Goal: Task Accomplishment & Management: Use online tool/utility

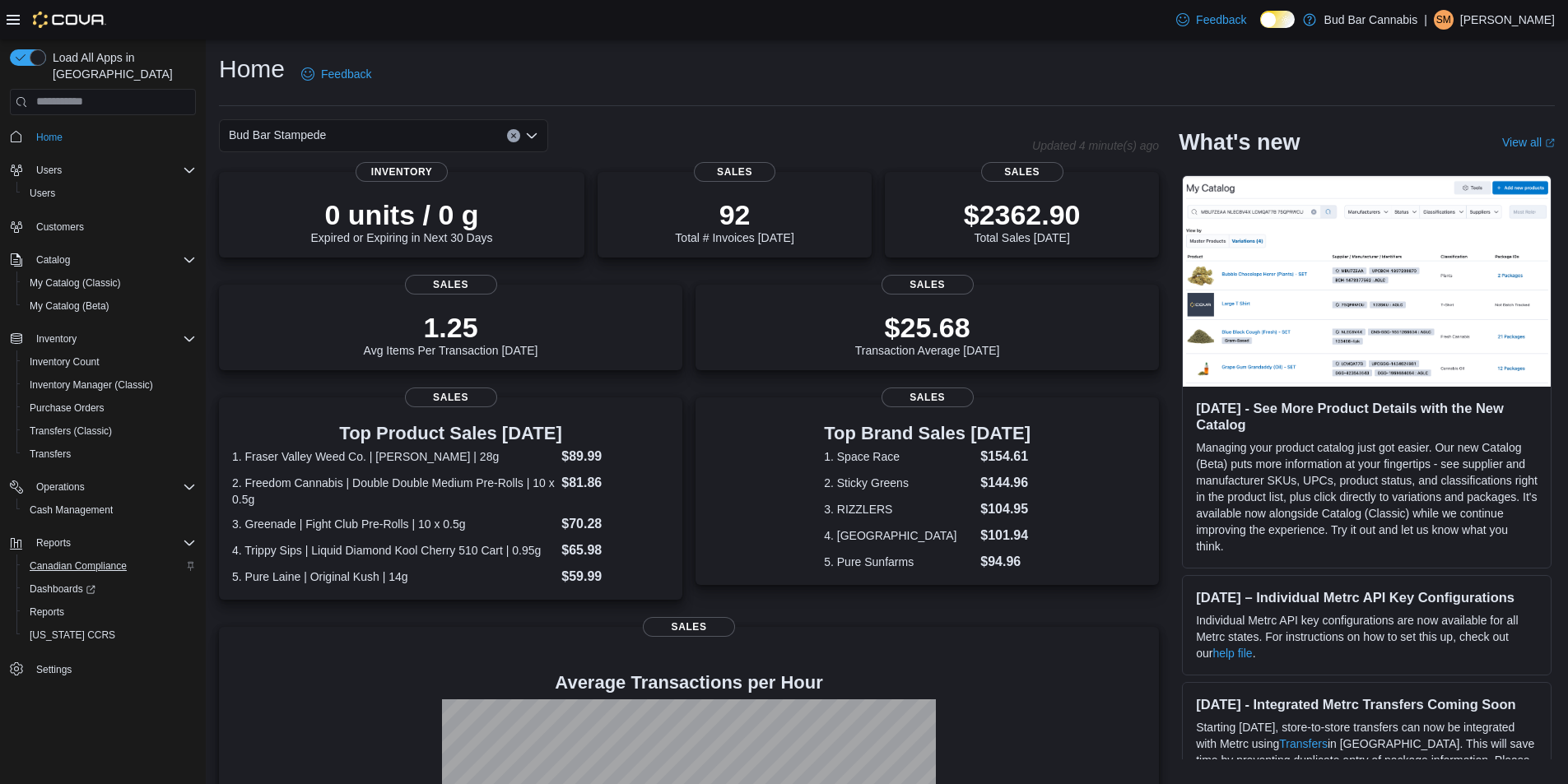
scroll to position [181, 0]
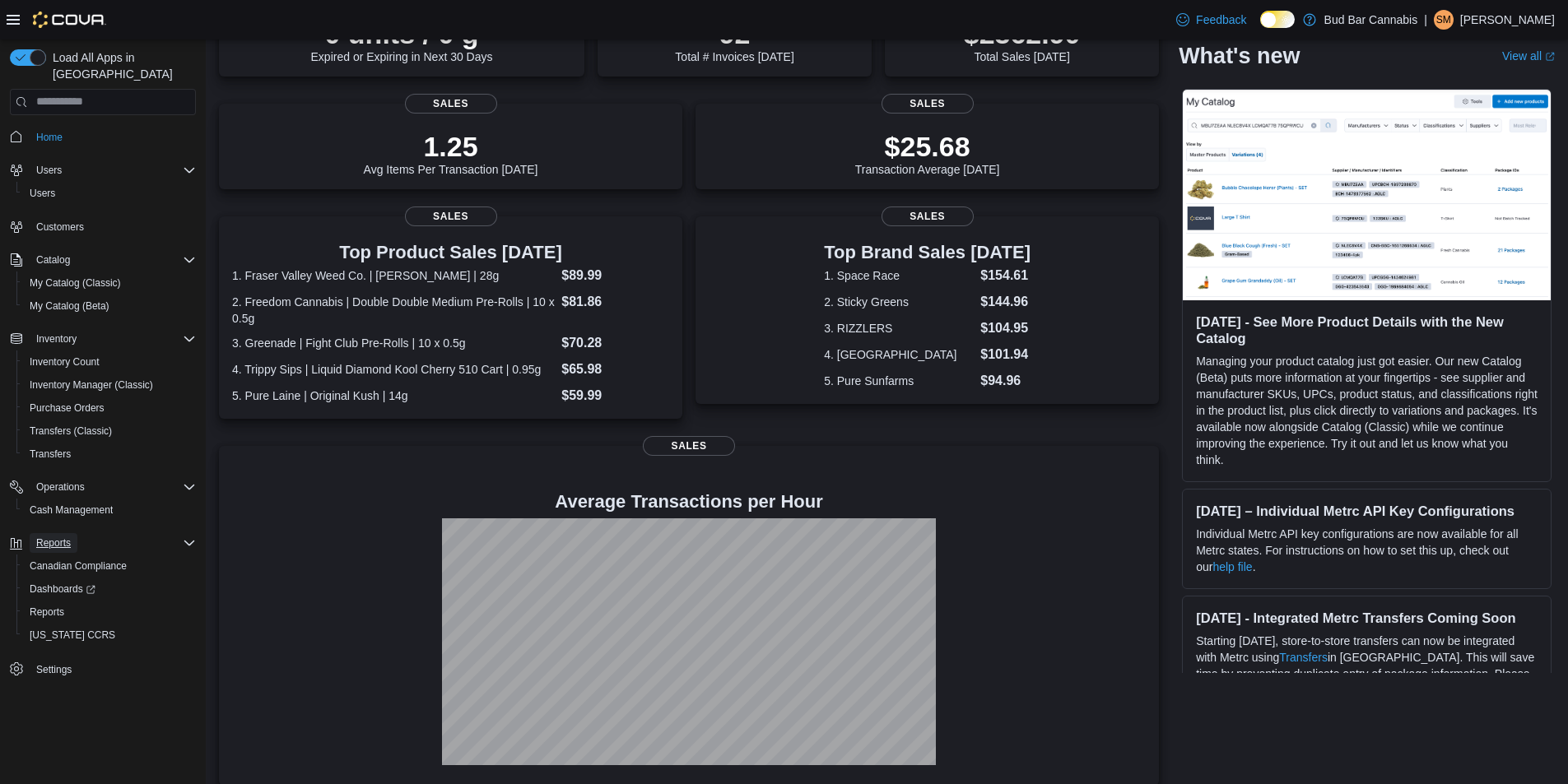
click at [59, 537] on span "Reports" at bounding box center [54, 543] width 35 height 13
click at [73, 533] on button "Reports" at bounding box center [54, 543] width 48 height 20
click at [64, 606] on span "Reports" at bounding box center [47, 612] width 35 height 13
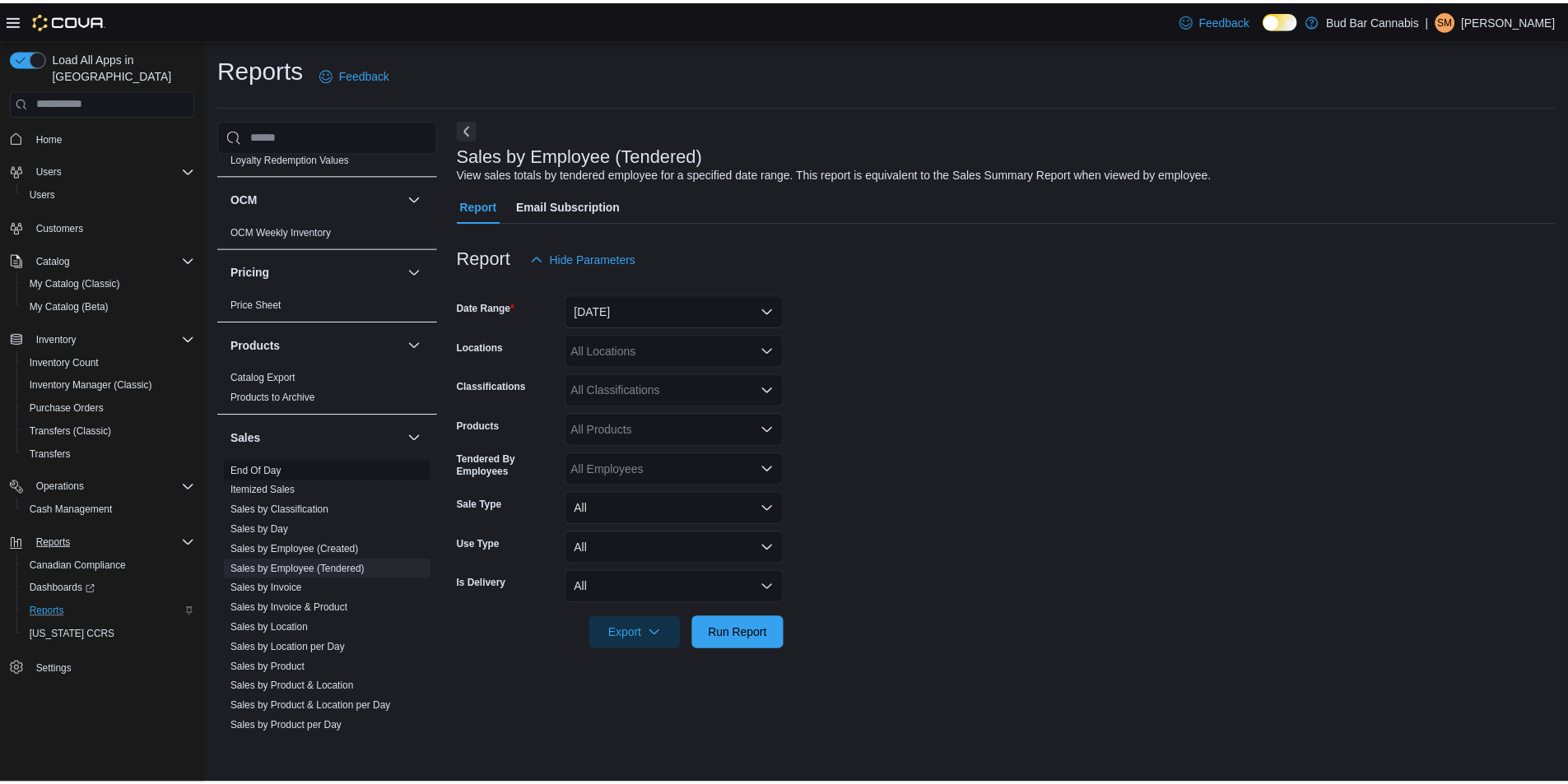
scroll to position [882, 0]
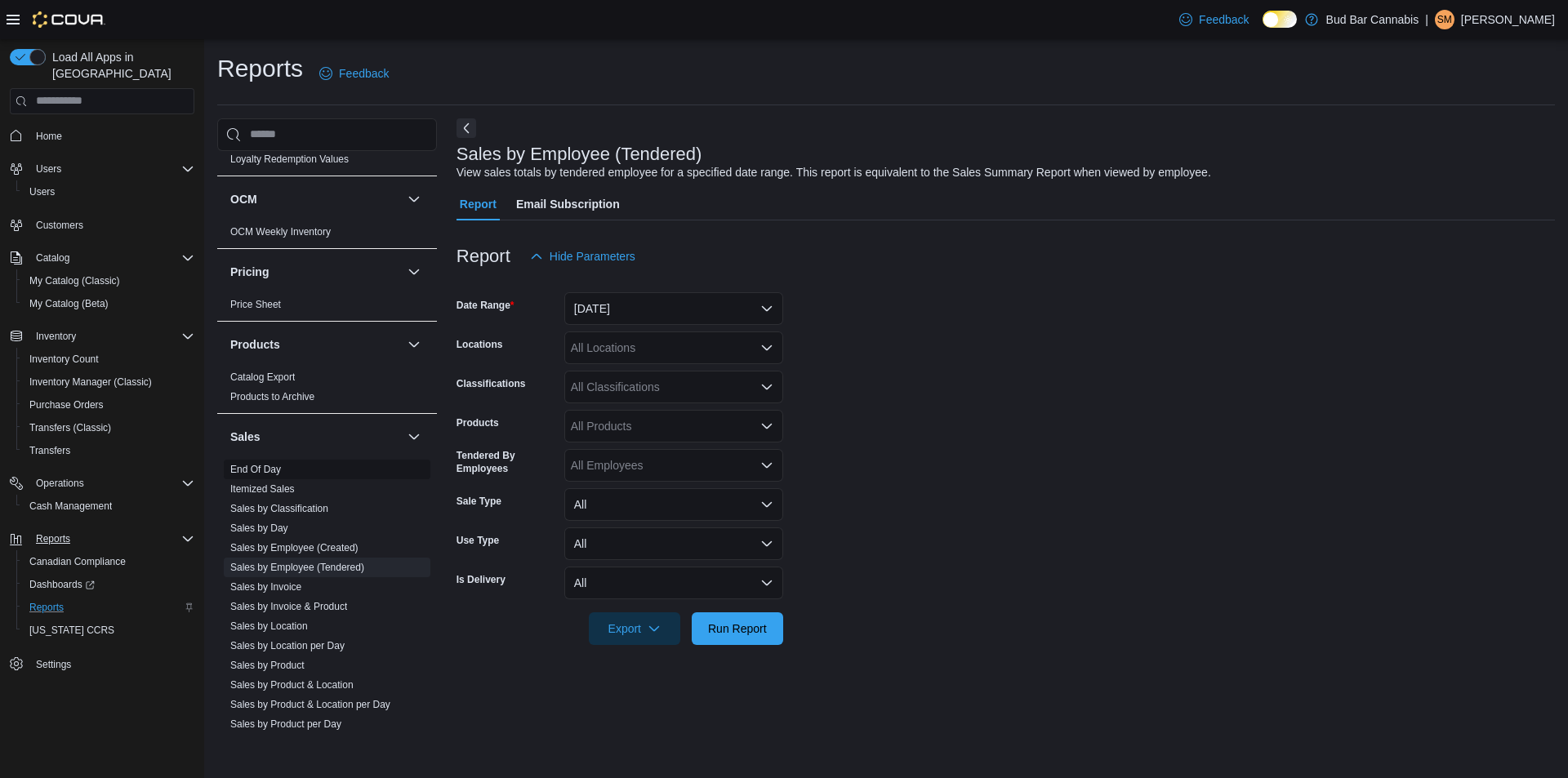
click at [258, 467] on link "End Of Day" at bounding box center [255, 469] width 51 height 12
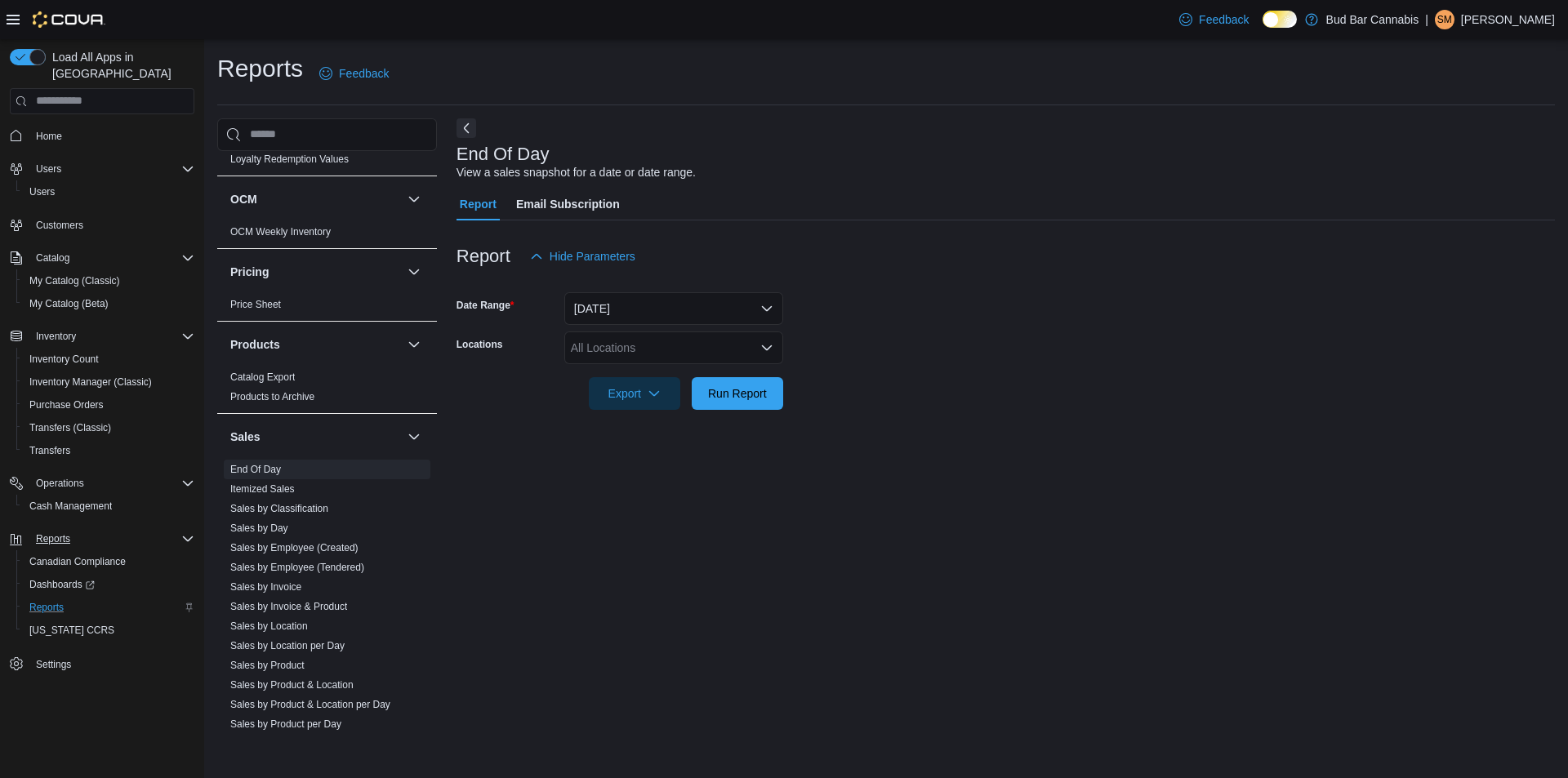
click at [721, 340] on div "All Locations" at bounding box center [674, 347] width 219 height 33
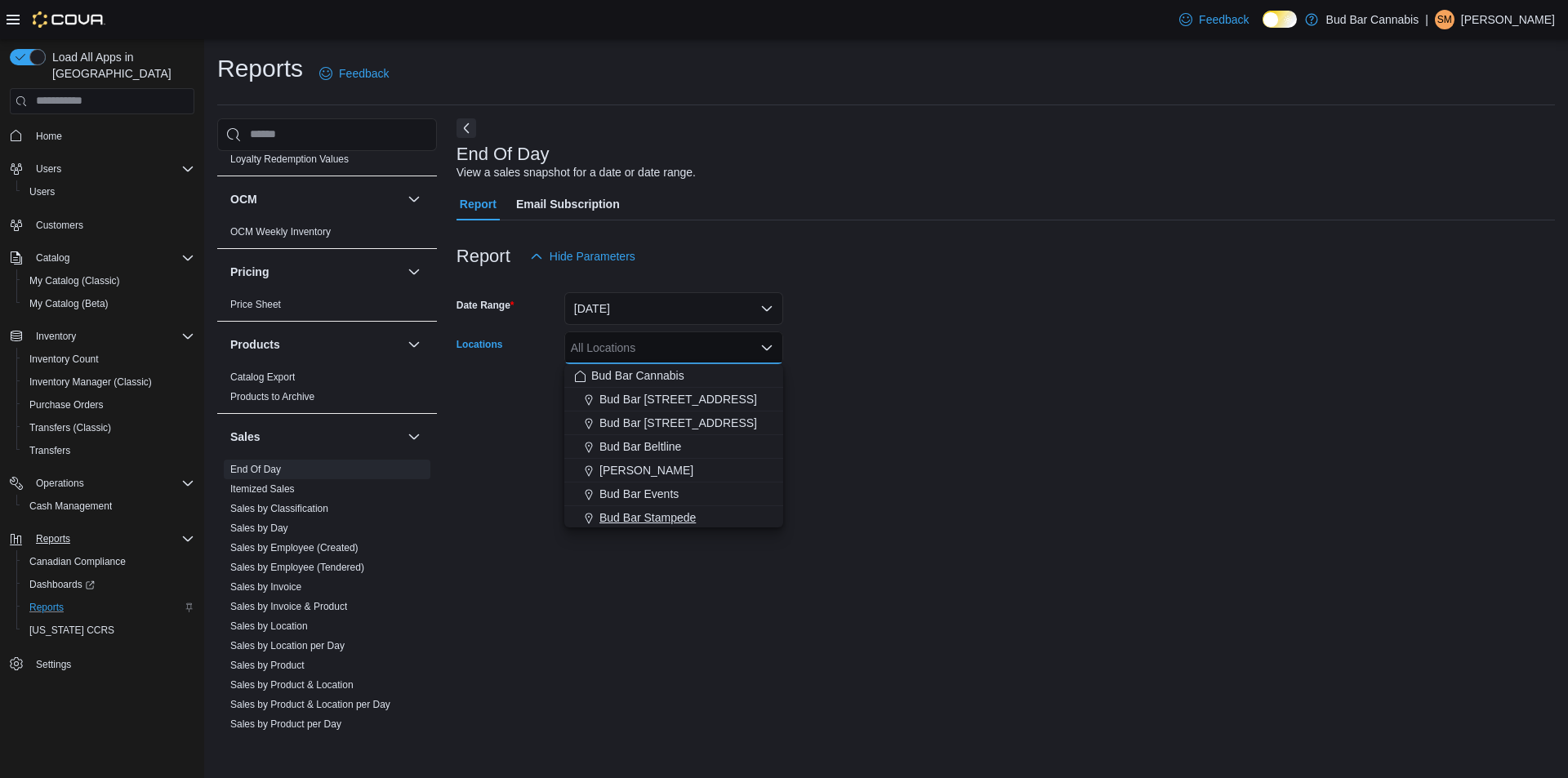
click at [631, 521] on span "Bud Bar Stampede" at bounding box center [647, 517] width 96 height 16
click at [887, 368] on div at bounding box center [1006, 370] width 1098 height 13
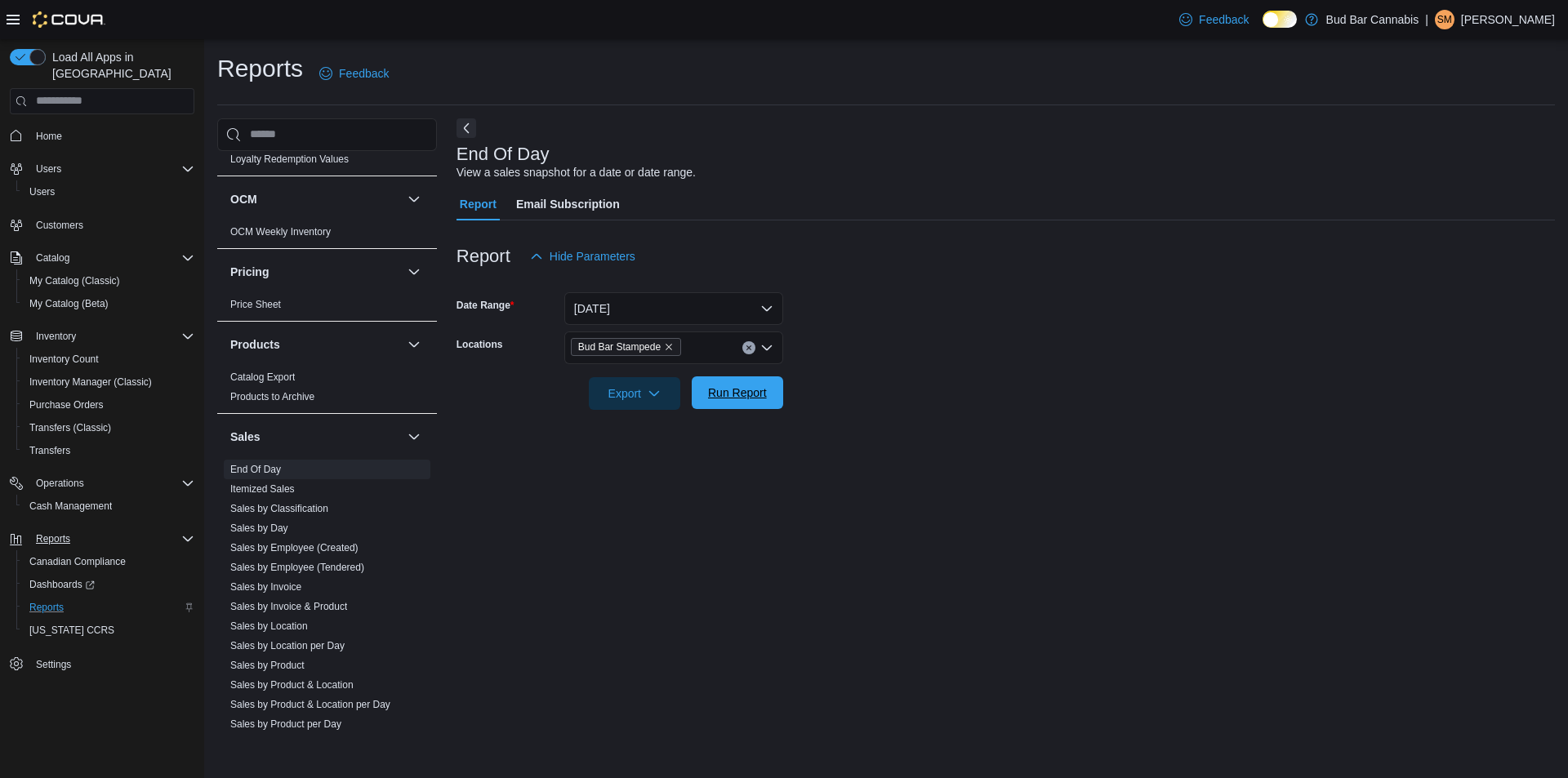
click at [733, 390] on span "Run Report" at bounding box center [738, 392] width 59 height 16
